Goal: Task Accomplishment & Management: Complete application form

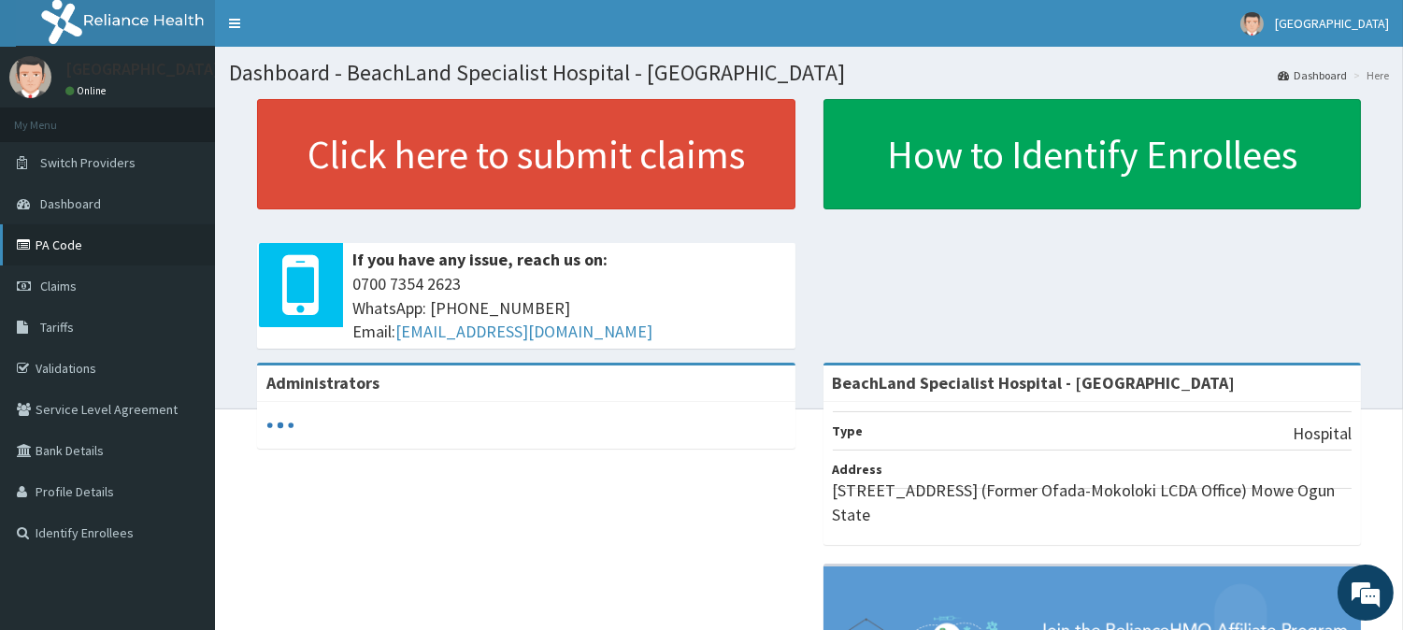
click at [112, 237] on link "PA Code" at bounding box center [107, 244] width 215 height 41
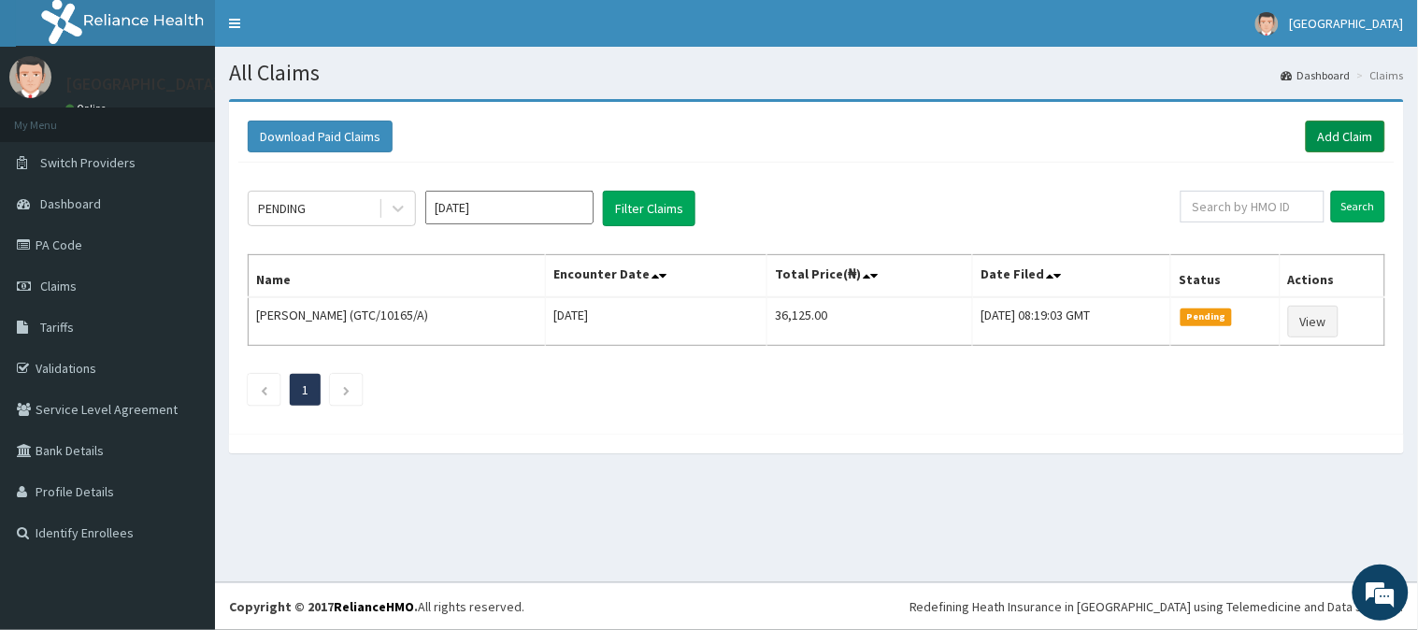
click at [1360, 132] on link "Add Claim" at bounding box center [1345, 137] width 79 height 32
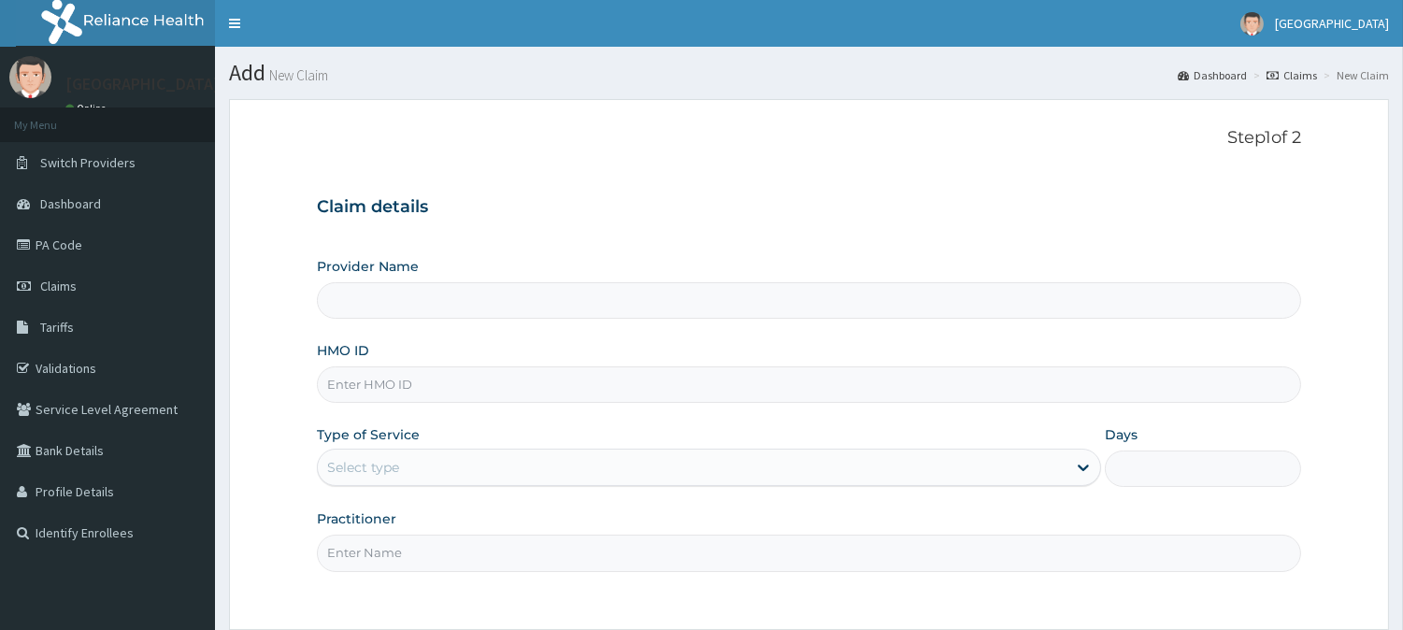
click at [709, 299] on input "Provider Name" at bounding box center [809, 300] width 984 height 36
type input "BeachLand Specialist Hospital - [GEOGRAPHIC_DATA]"
click at [768, 217] on h3 "Claim details" at bounding box center [809, 207] width 984 height 21
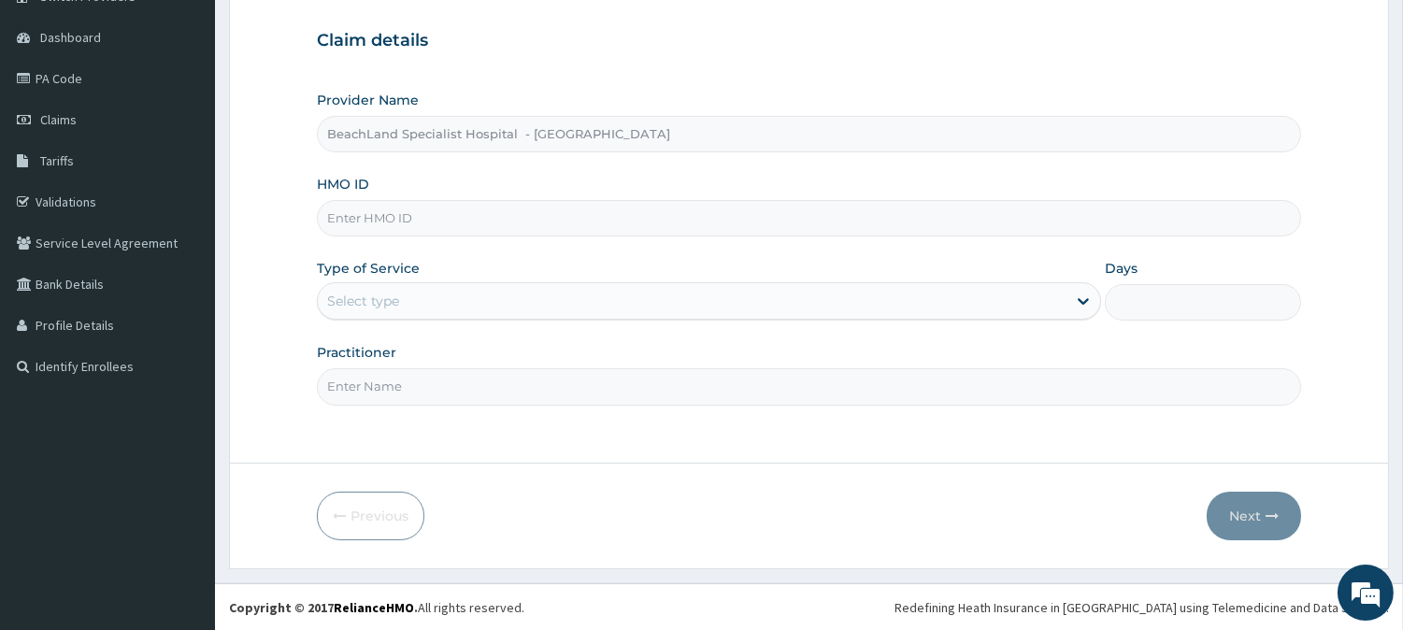
click at [603, 206] on input "HMO ID" at bounding box center [809, 218] width 984 height 36
paste input "NKK/10200/A"
type input "NKK/10200/A"
click at [493, 297] on div "Select type" at bounding box center [692, 301] width 749 height 30
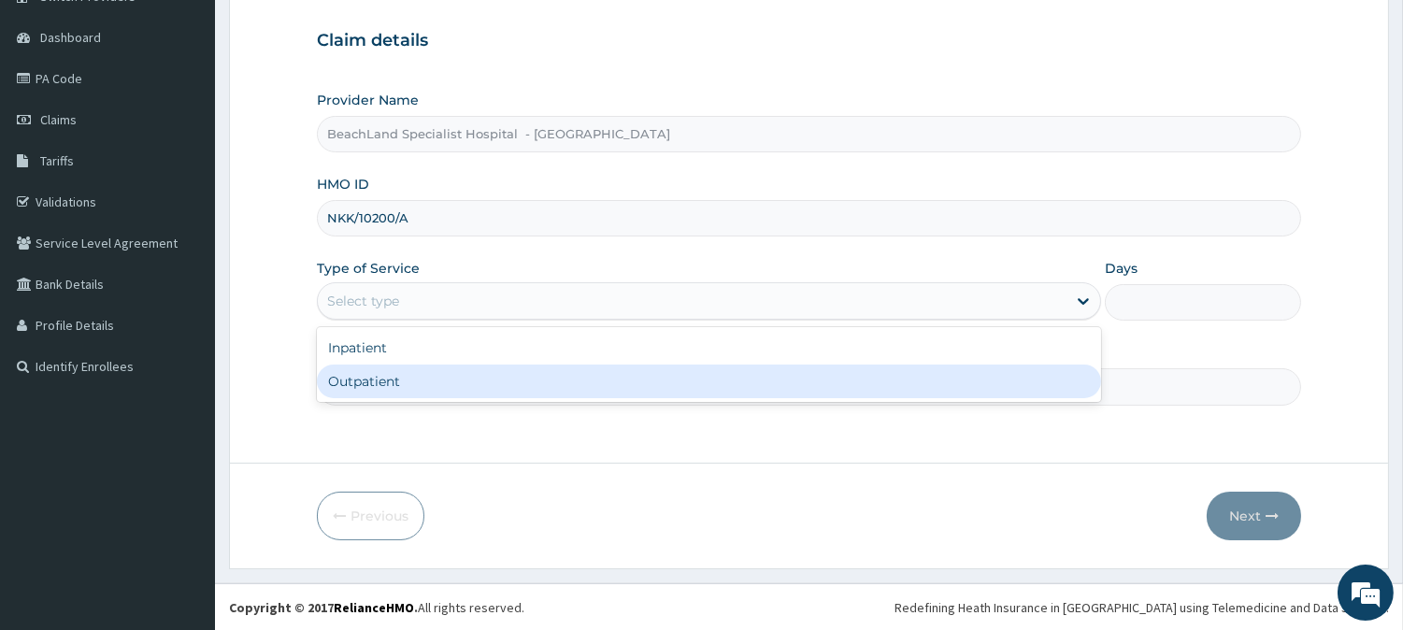
click at [464, 370] on div "Outpatient" at bounding box center [709, 382] width 784 height 34
type input "1"
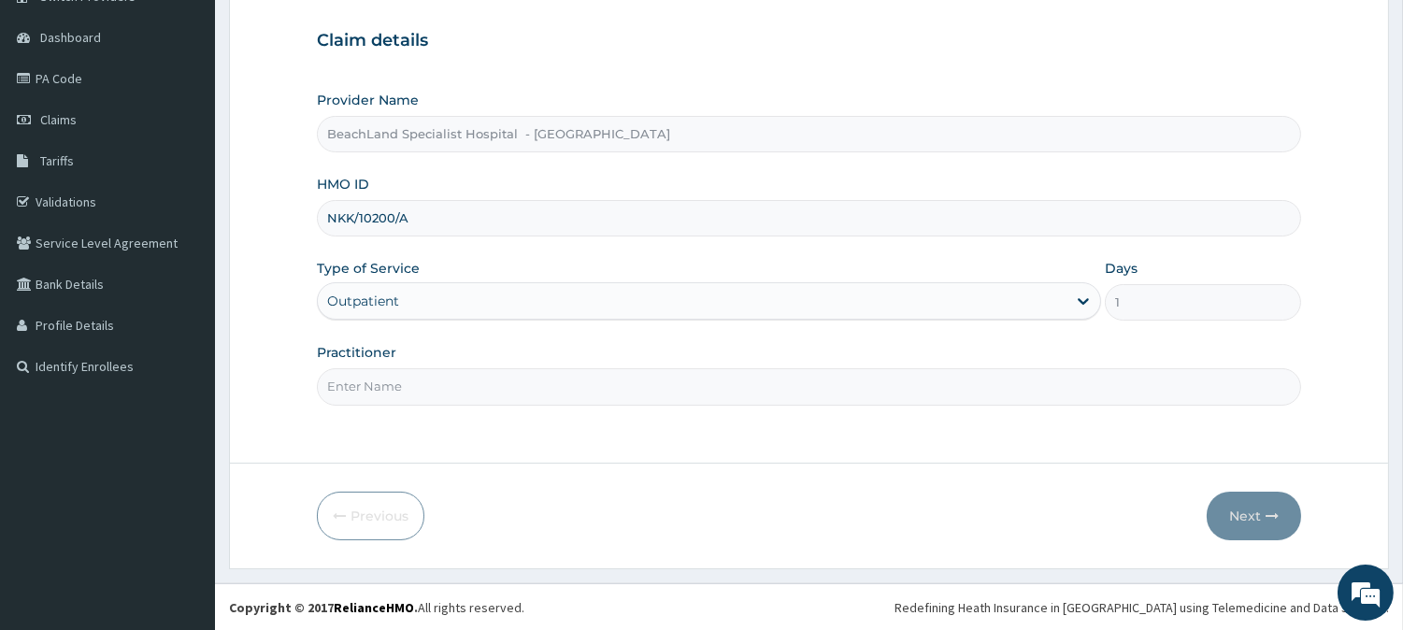
click at [928, 455] on form "Step 1 of 2 Claim details Provider Name BeachLand Specialist Hospital - Annex H…" at bounding box center [809, 251] width 1160 height 637
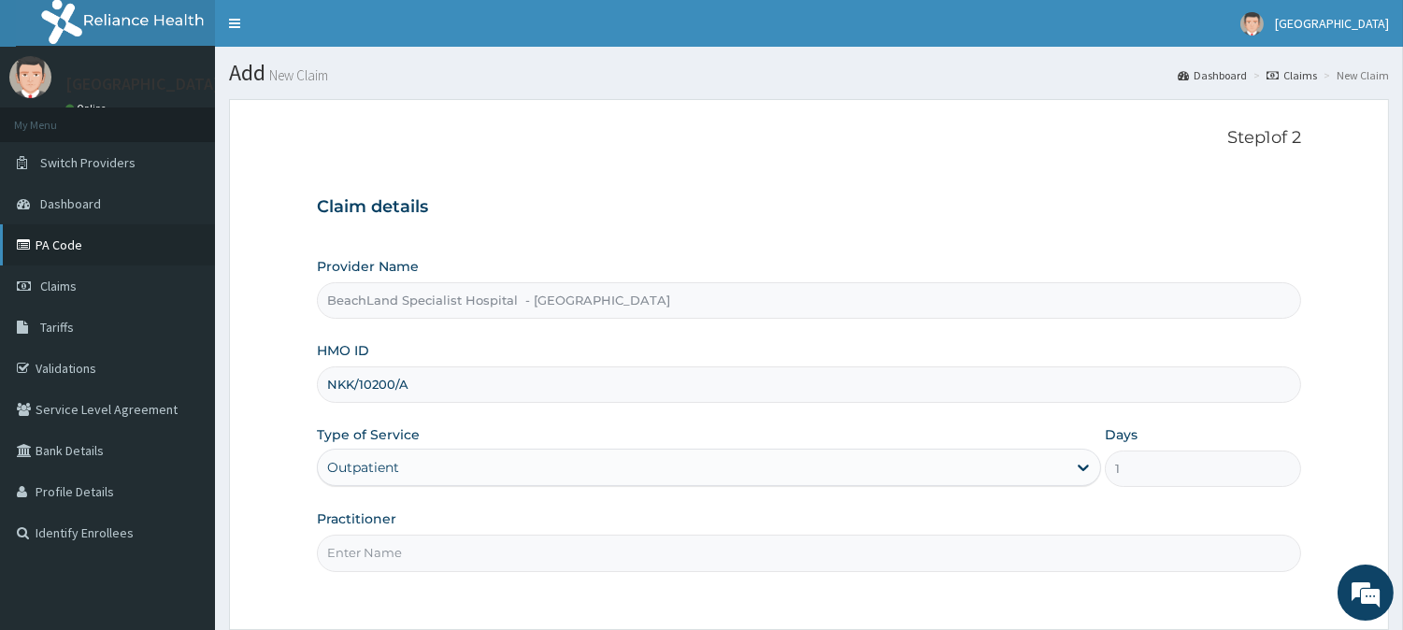
click at [64, 248] on link "PA Code" at bounding box center [107, 244] width 215 height 41
